Goal: Task Accomplishment & Management: Use online tool/utility

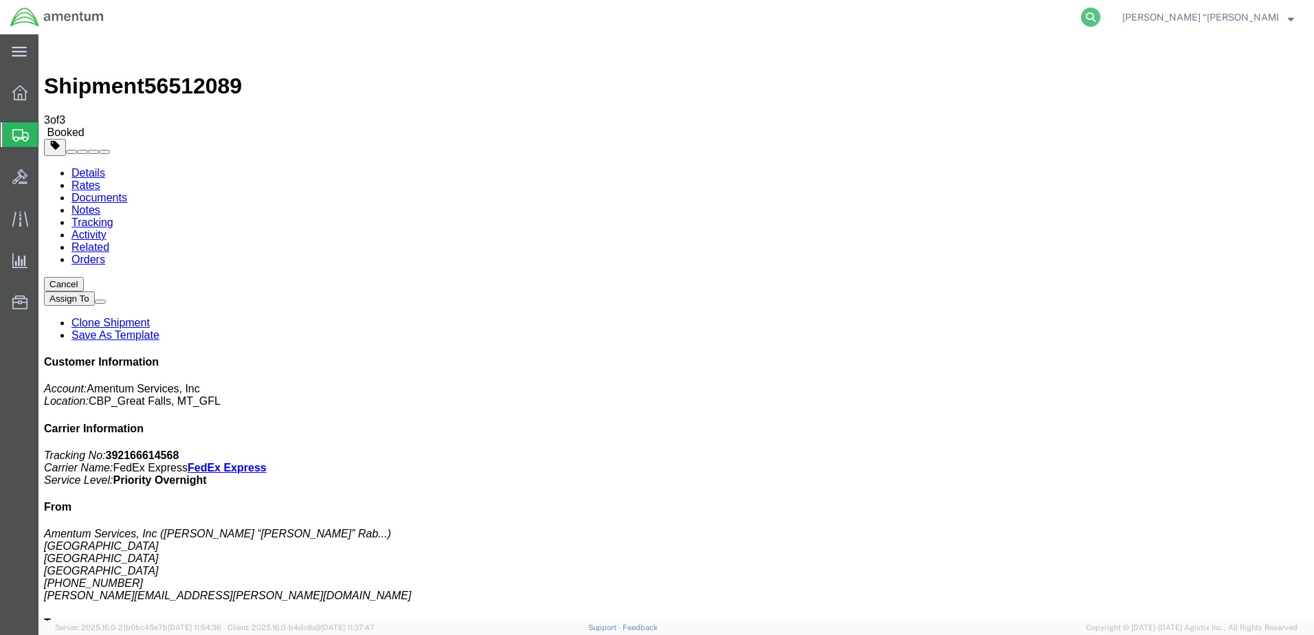
click at [1100, 14] on icon at bounding box center [1090, 17] width 19 height 19
click at [756, 22] on input "search" at bounding box center [872, 17] width 418 height 33
type input "391138718570"
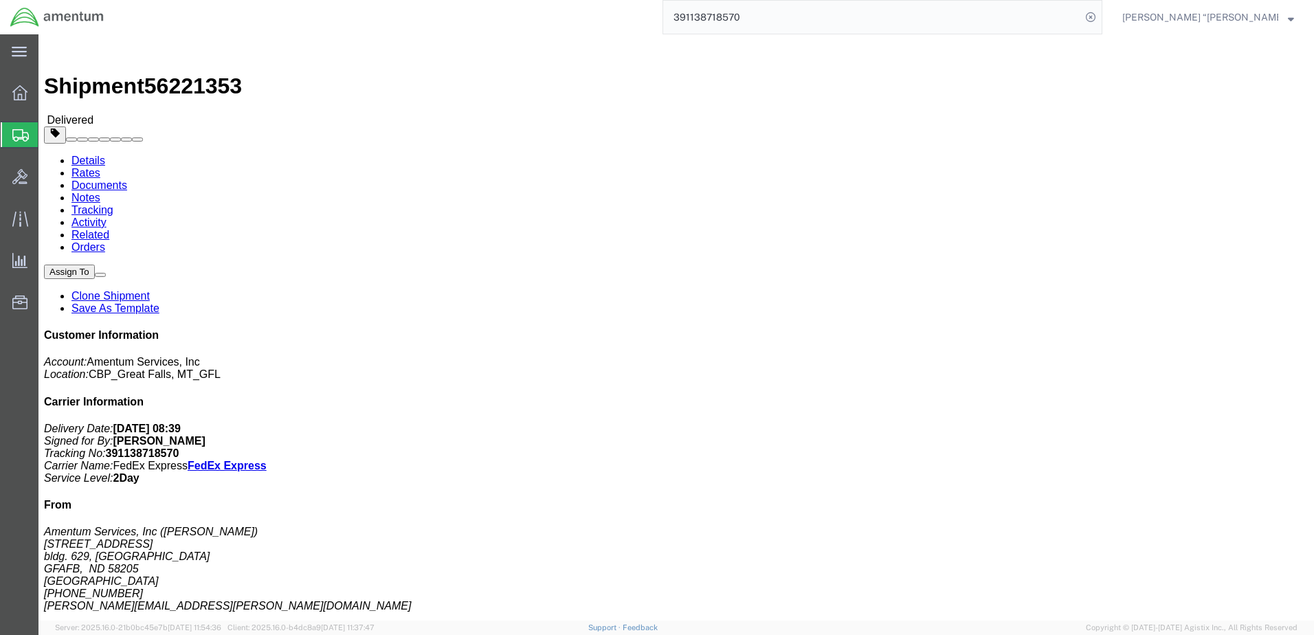
click link "Clone Shipment"
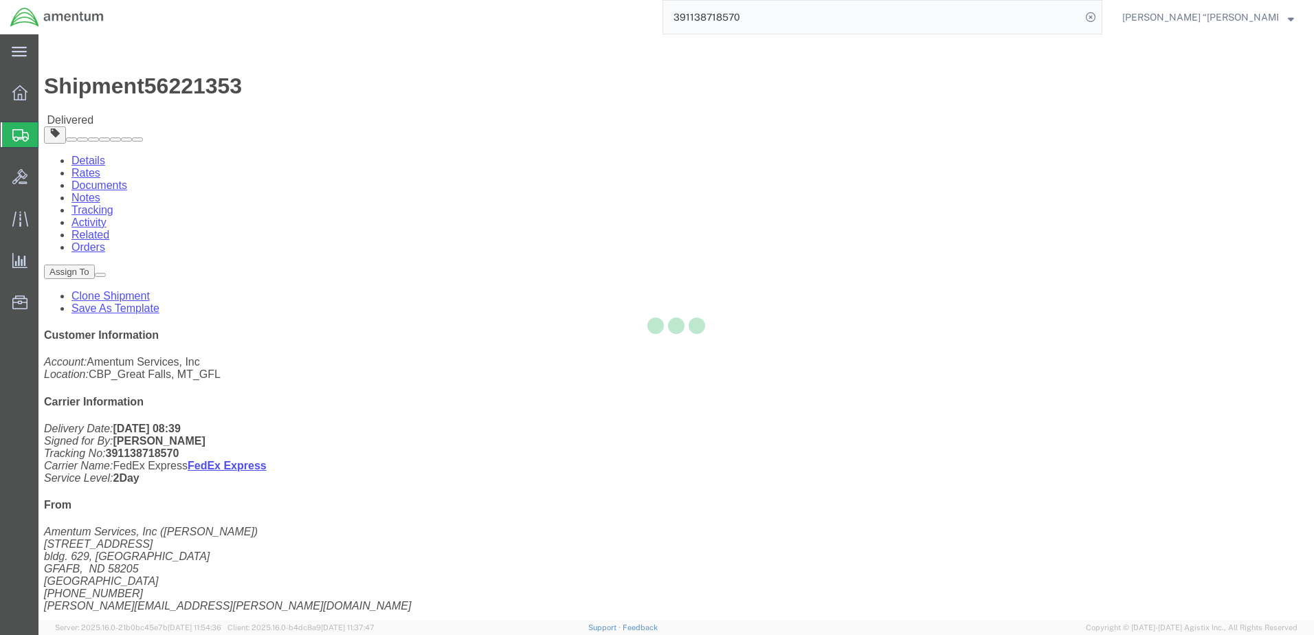
select select "49926"
select select "49920"
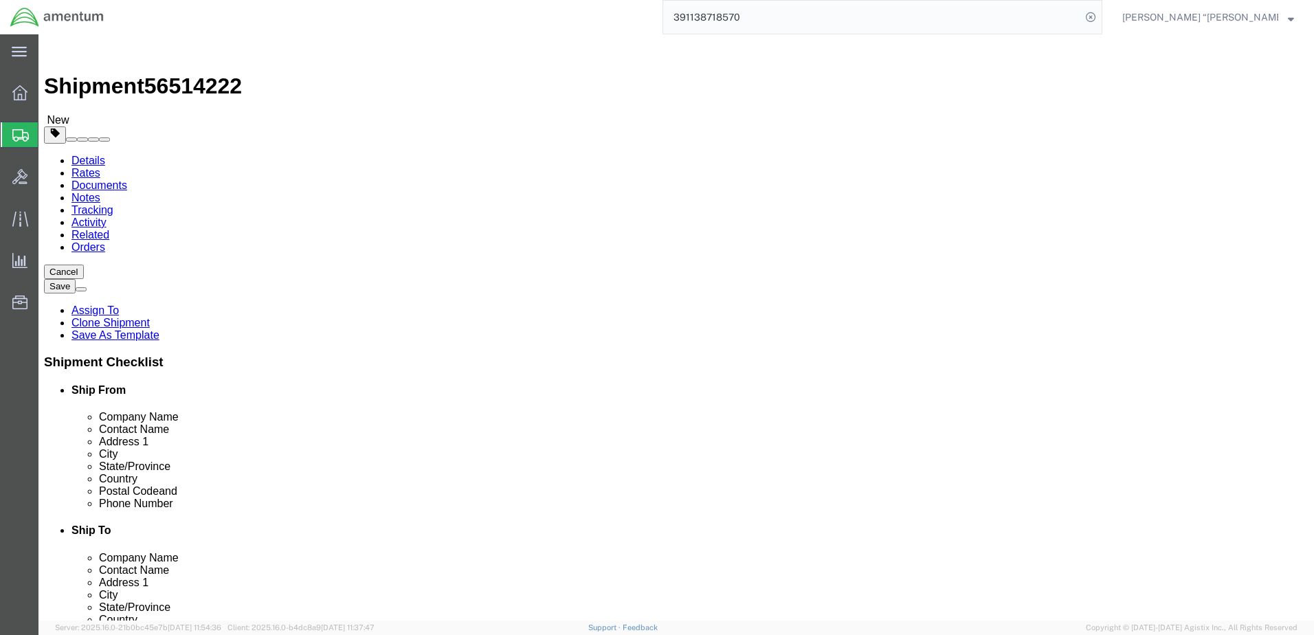
click span
select select "49920"
type input "[PERSON_NAME]"
type input "[GEOGRAPHIC_DATA]"
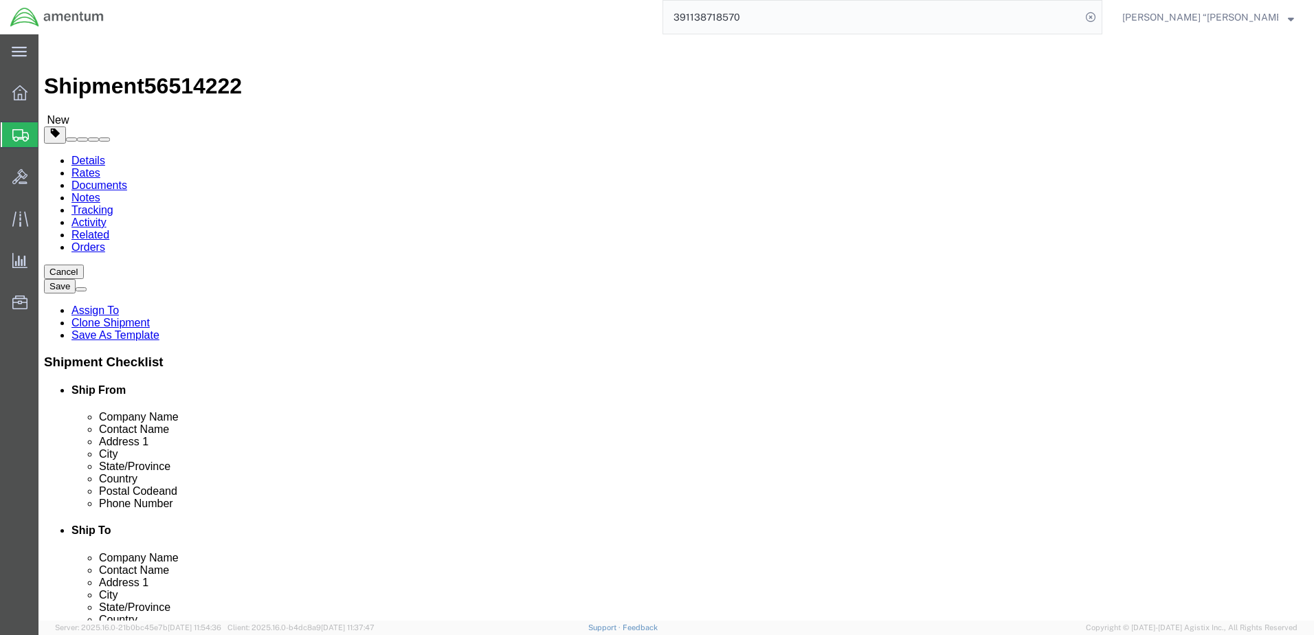
type input "59404"
type input "[PHONE_NUMBER]"
type input "[PERSON_NAME][EMAIL_ADDRESS][PERSON_NAME][DOMAIN_NAME]"
select select "49926"
type input "[PERSON_NAME]"
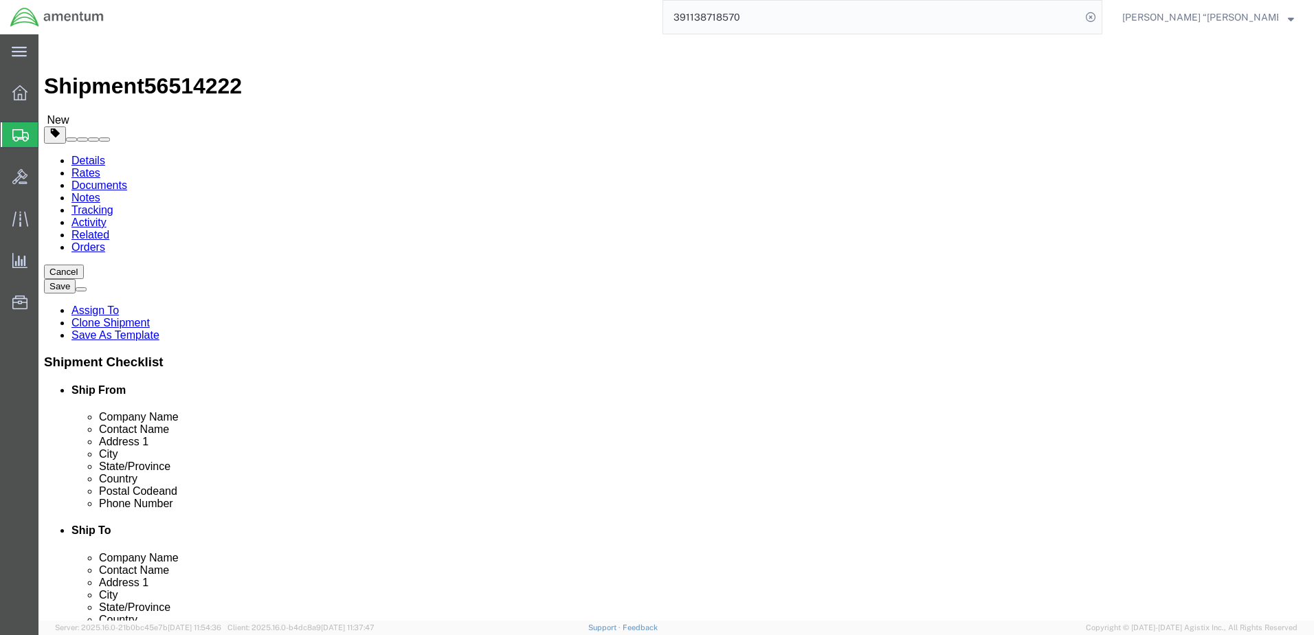
type input "[STREET_ADDRESS]"
type input "bldg. 629, [GEOGRAPHIC_DATA]"
type input "GFAFB"
type input "58205"
type input "[PHONE_NUMBER]"
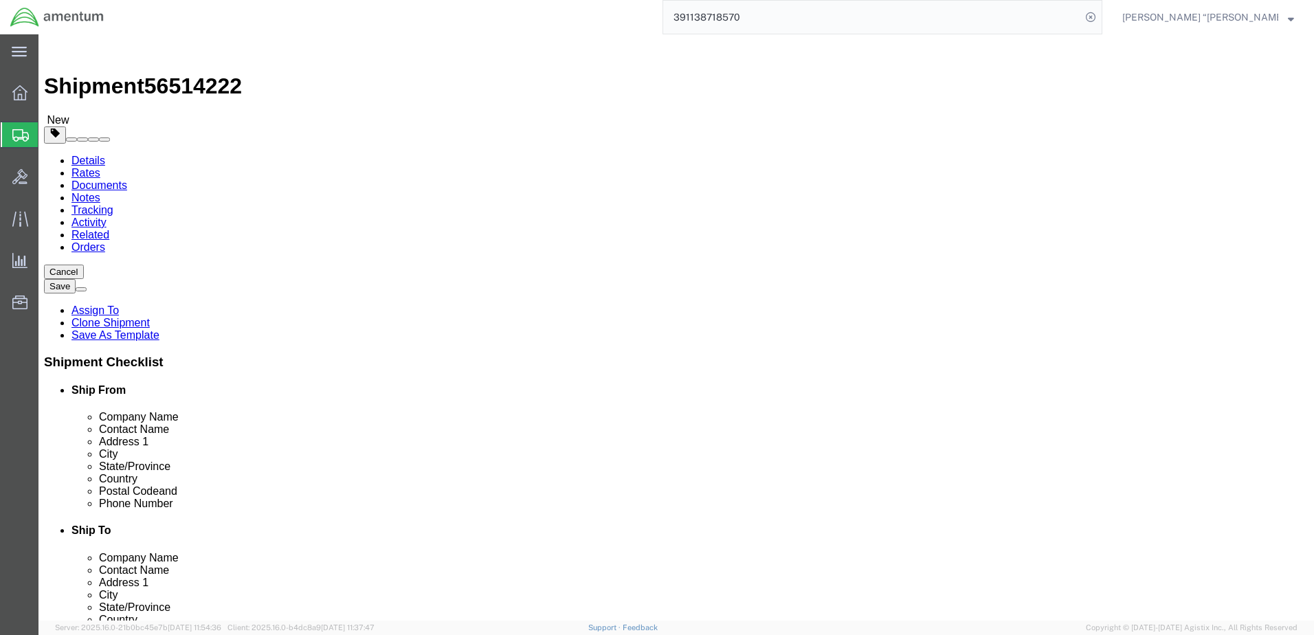
type input "[PERSON_NAME][EMAIL_ADDRESS][PERSON_NAME][DOMAIN_NAME]"
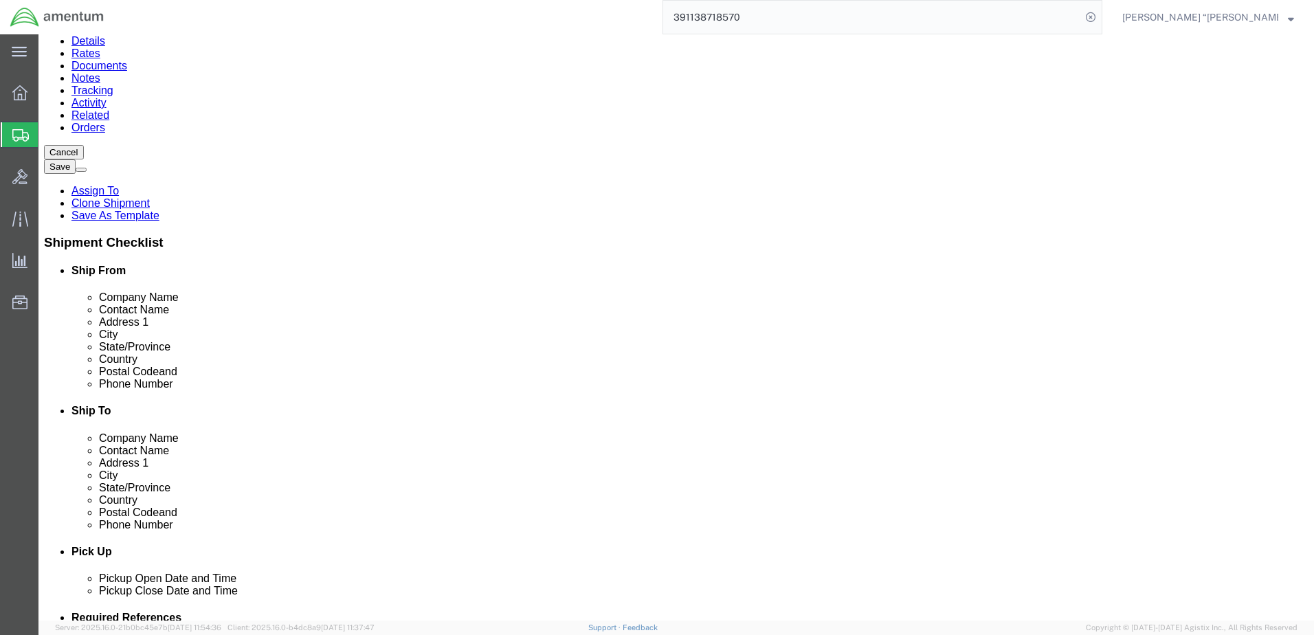
scroll to position [70, 0]
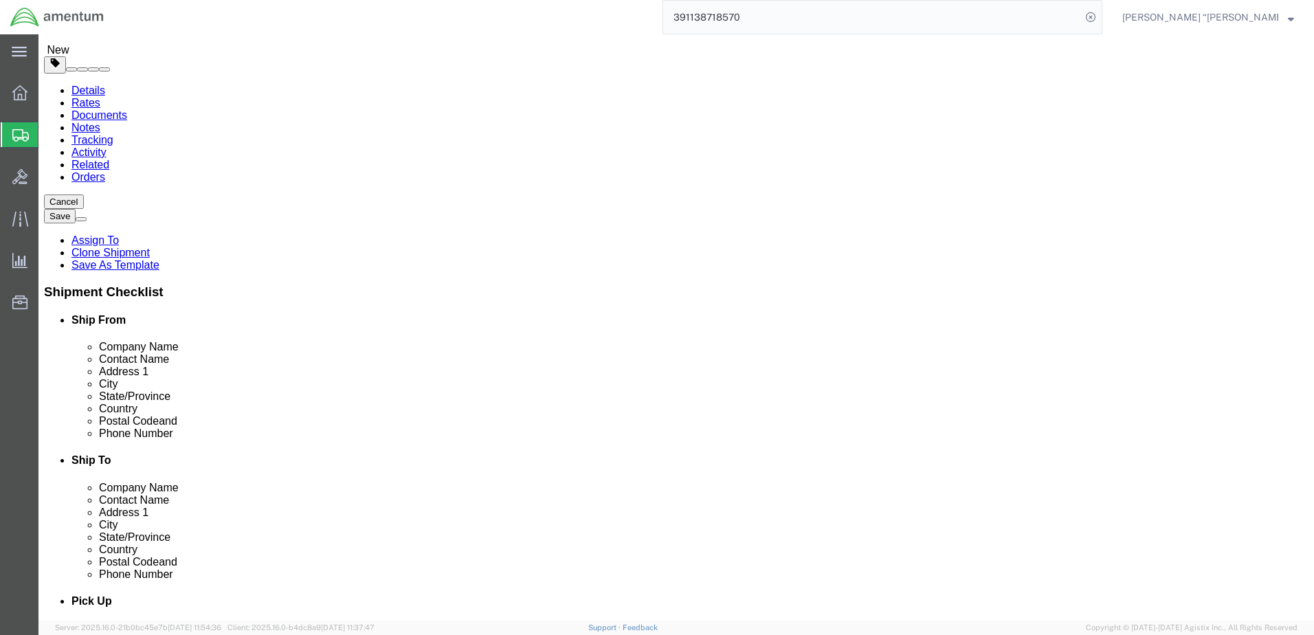
click icon
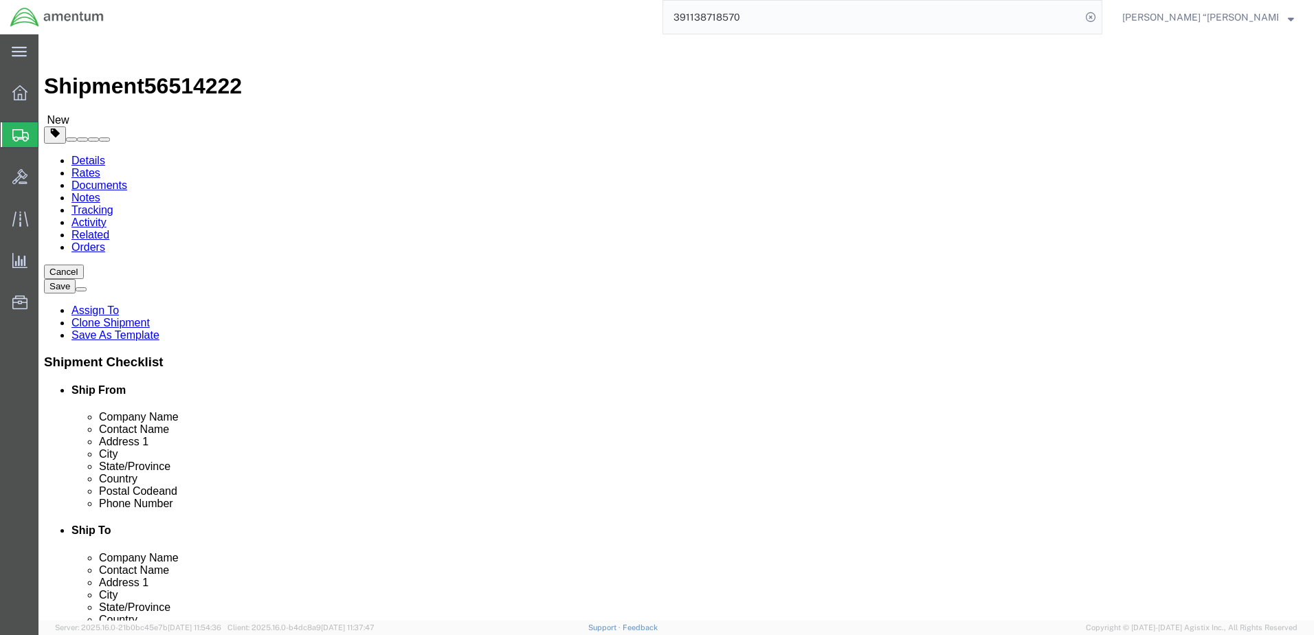
click dd "2500.00 USD"
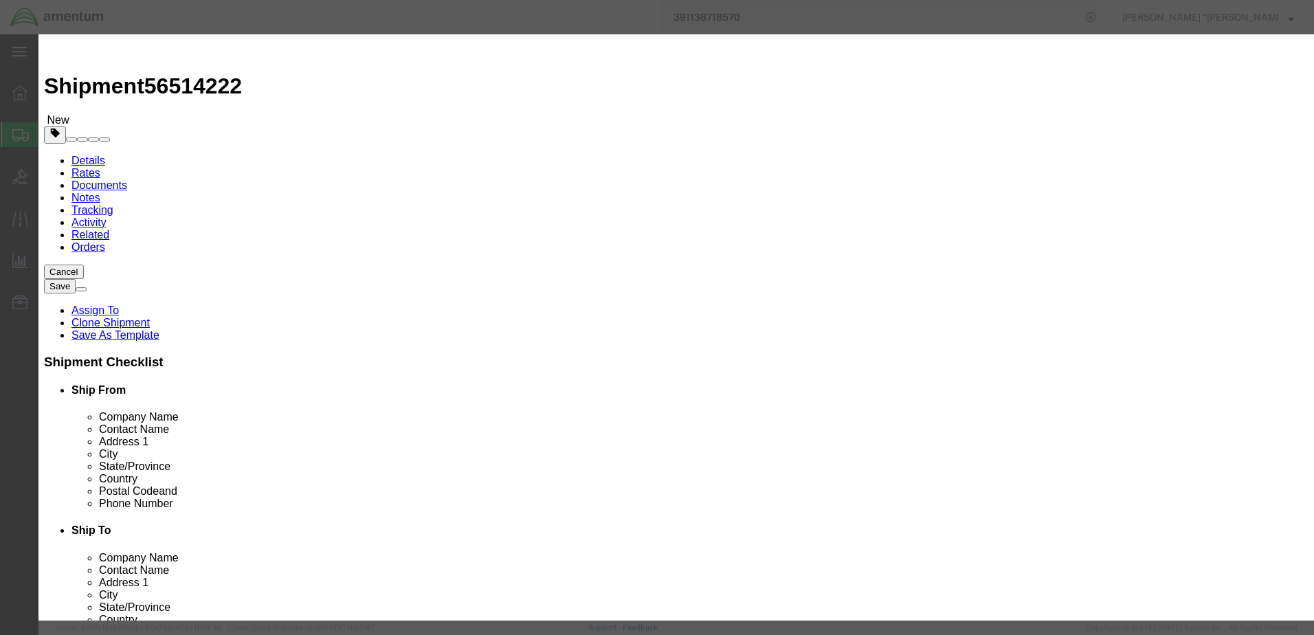
click button "Close"
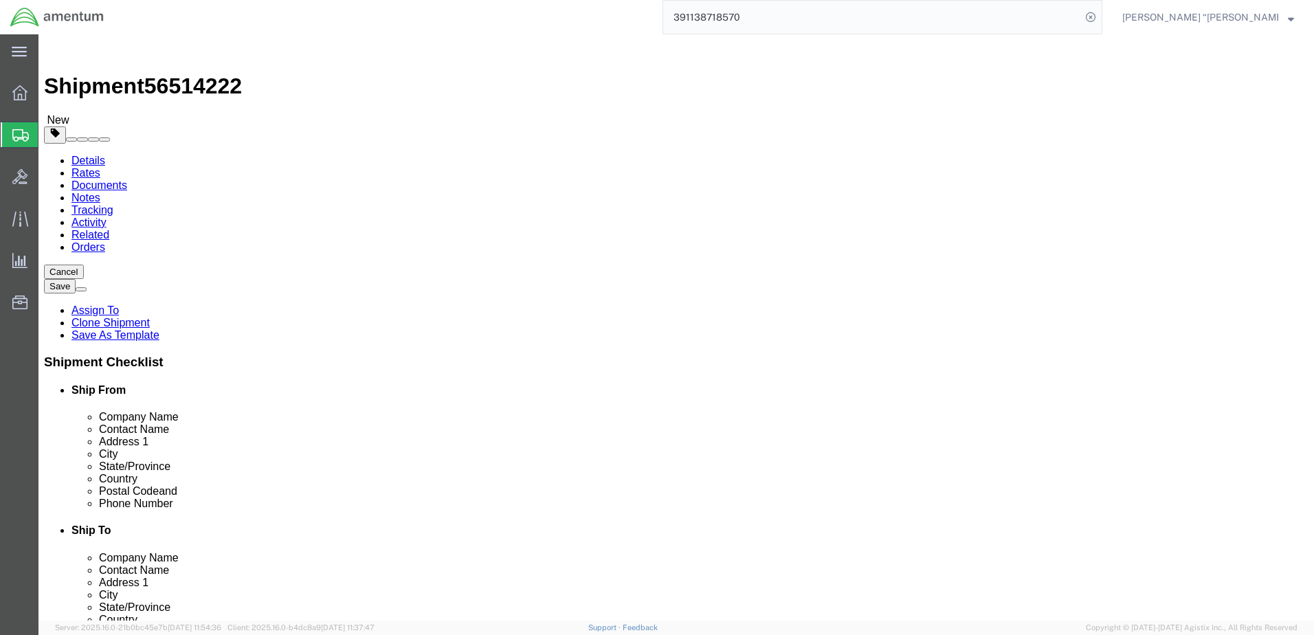
click button "Rate Shipment"
